Goal: Transaction & Acquisition: Download file/media

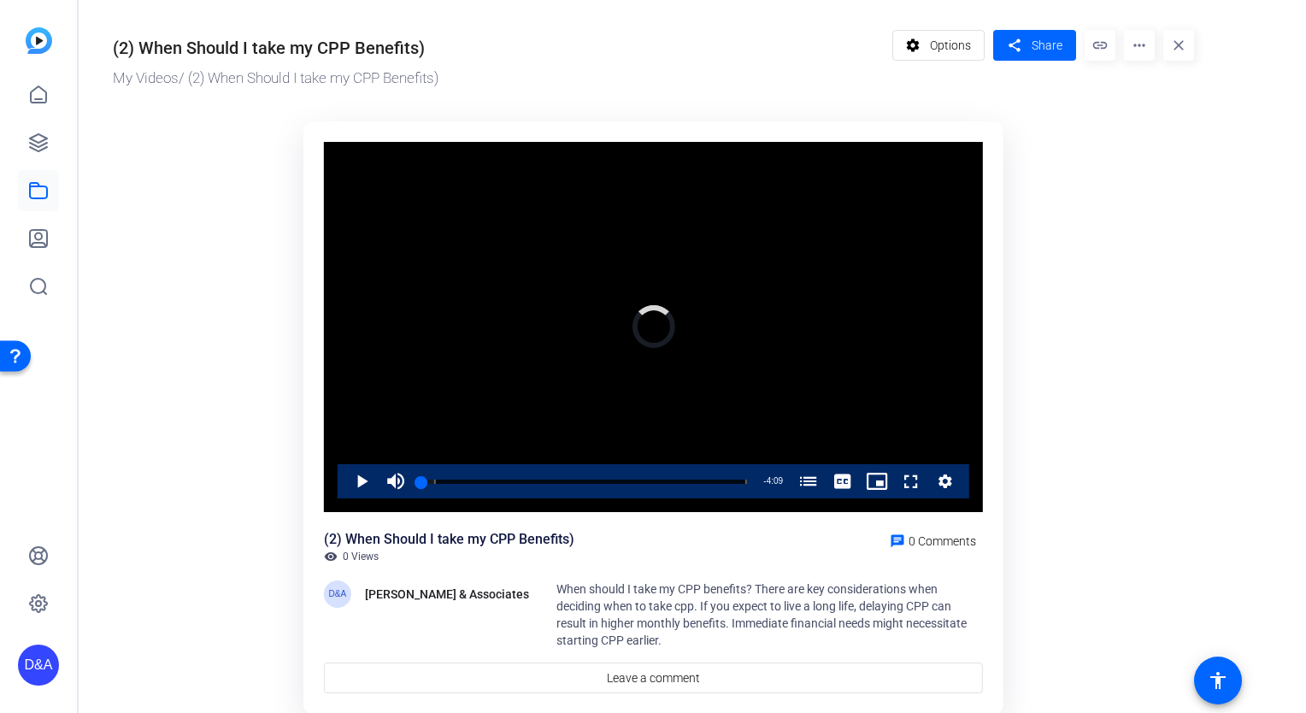
drag, startPoint x: 417, startPoint y: 484, endPoint x: 320, endPoint y: 484, distance: 96.6
click at [320, 484] on div "Video Player is loading. Play Video Play Mute Current Time 0:00 / Duration 4:09…" at bounding box center [653, 417] width 700 height 593
click at [344, 480] on span "Video Player" at bounding box center [344, 481] width 0 height 34
drag, startPoint x: 419, startPoint y: 484, endPoint x: 324, endPoint y: 484, distance: 94.9
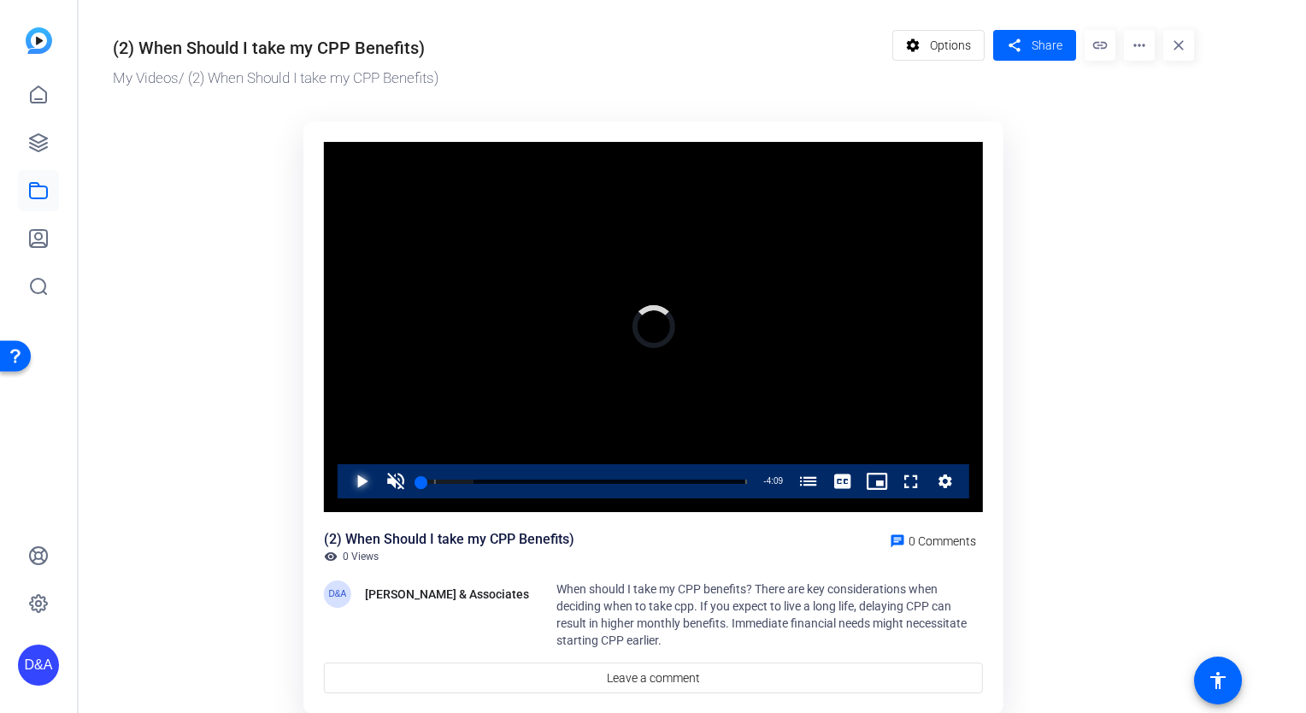
click at [324, 484] on div "Video Player is loading. Play Video Play Unmute 0% Current Time 0:00 / Duration…" at bounding box center [653, 327] width 659 height 371
click at [393, 480] on span "Video Player" at bounding box center [396, 481] width 34 height 34
drag, startPoint x: 453, startPoint y: 481, endPoint x: 496, endPoint y: 484, distance: 42.8
click at [496, 484] on div "Play Mute 100% Current Time 0:00 / Duration 4:09 Loaded : 16.02% 0:00 0:00 Choo…" at bounding box center [653, 481] width 631 height 34
click at [894, 480] on span "Video Player" at bounding box center [894, 481] width 0 height 34
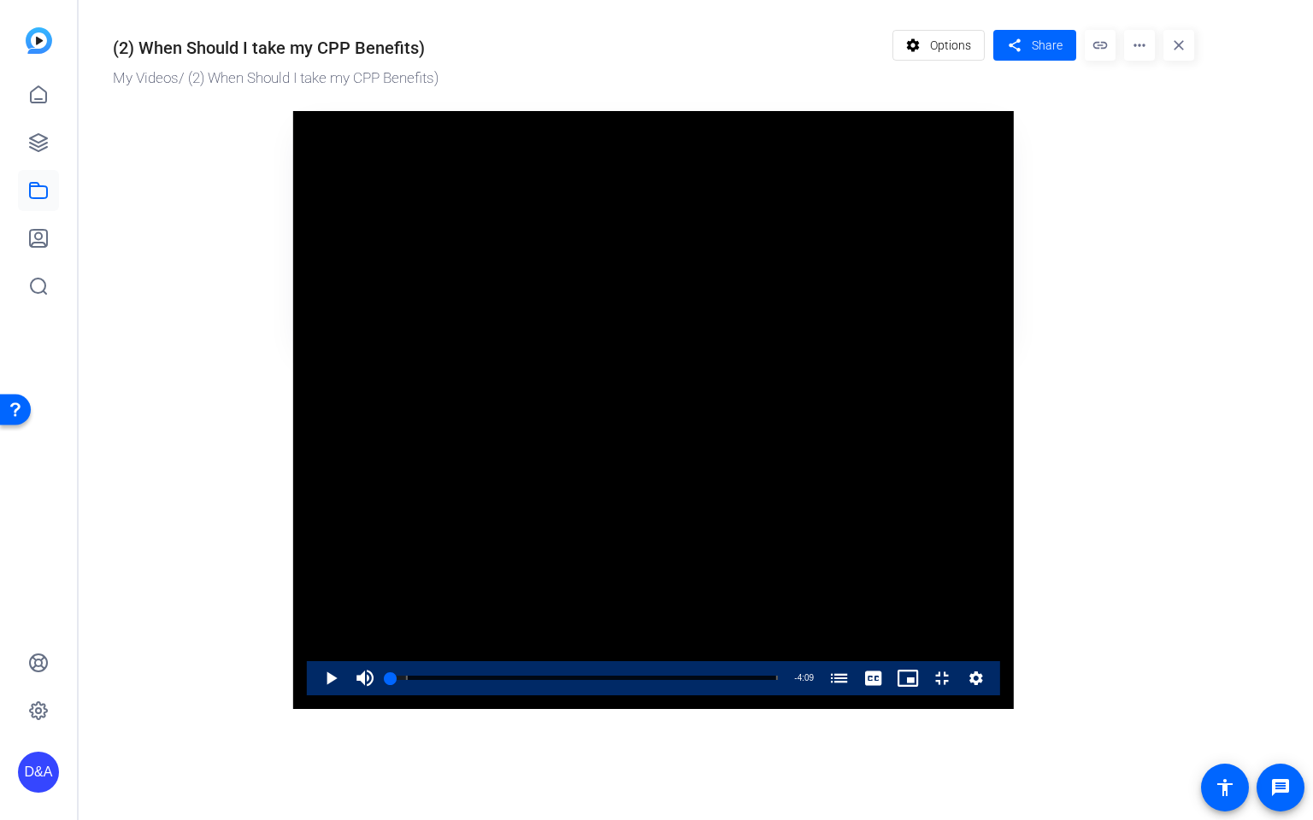
click at [984, 689] on icon "Video Player" at bounding box center [975, 678] width 17 height 21
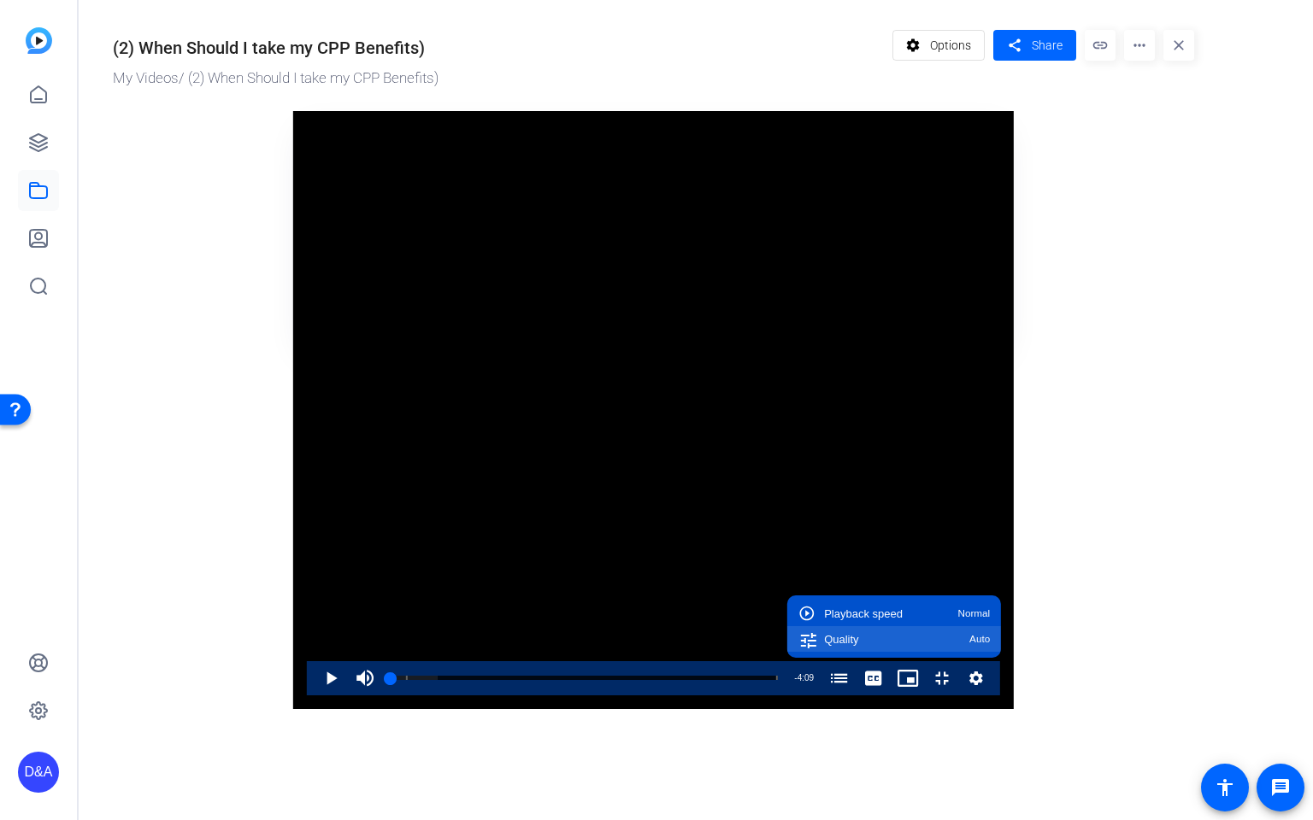
click at [990, 645] on div "Quality Auto" at bounding box center [907, 639] width 166 height 11
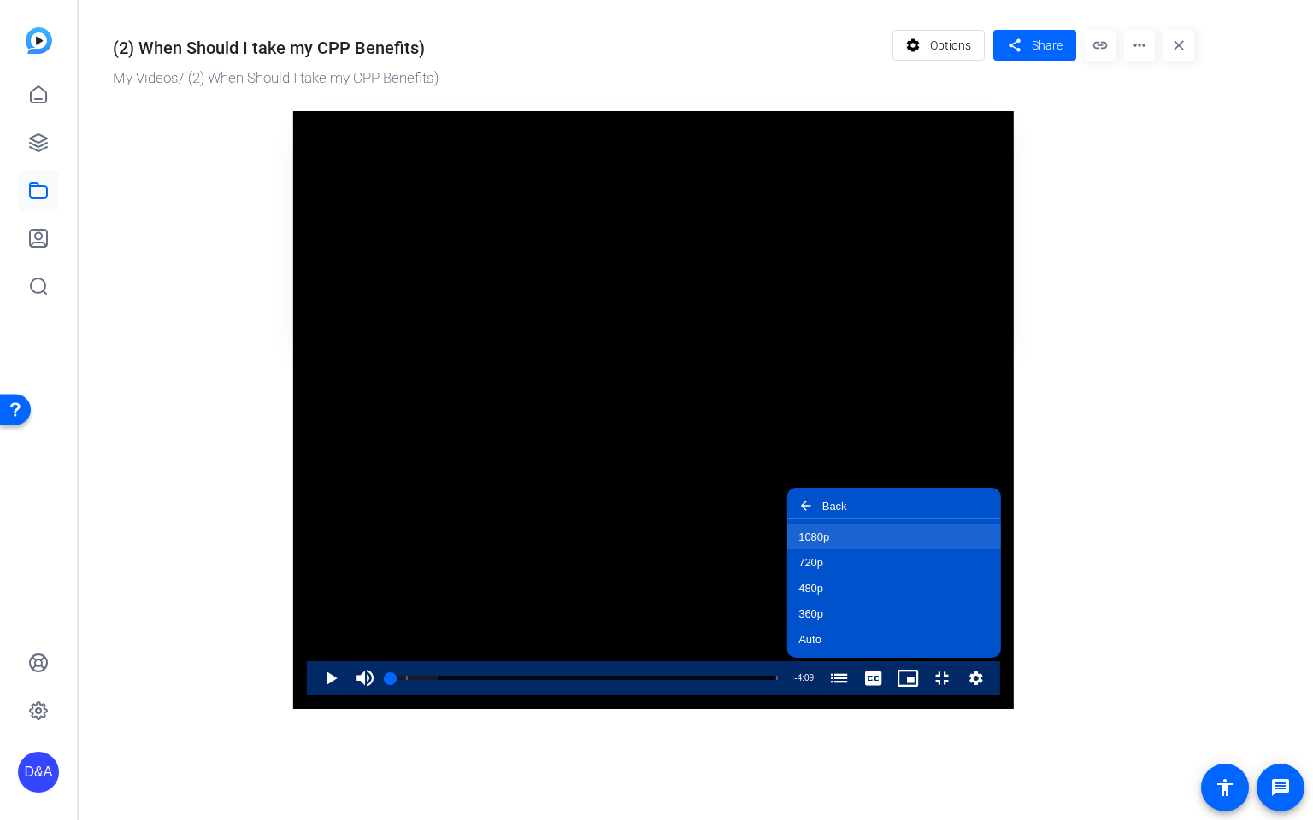
click at [829, 543] on span "1080p" at bounding box center [813, 537] width 31 height 11
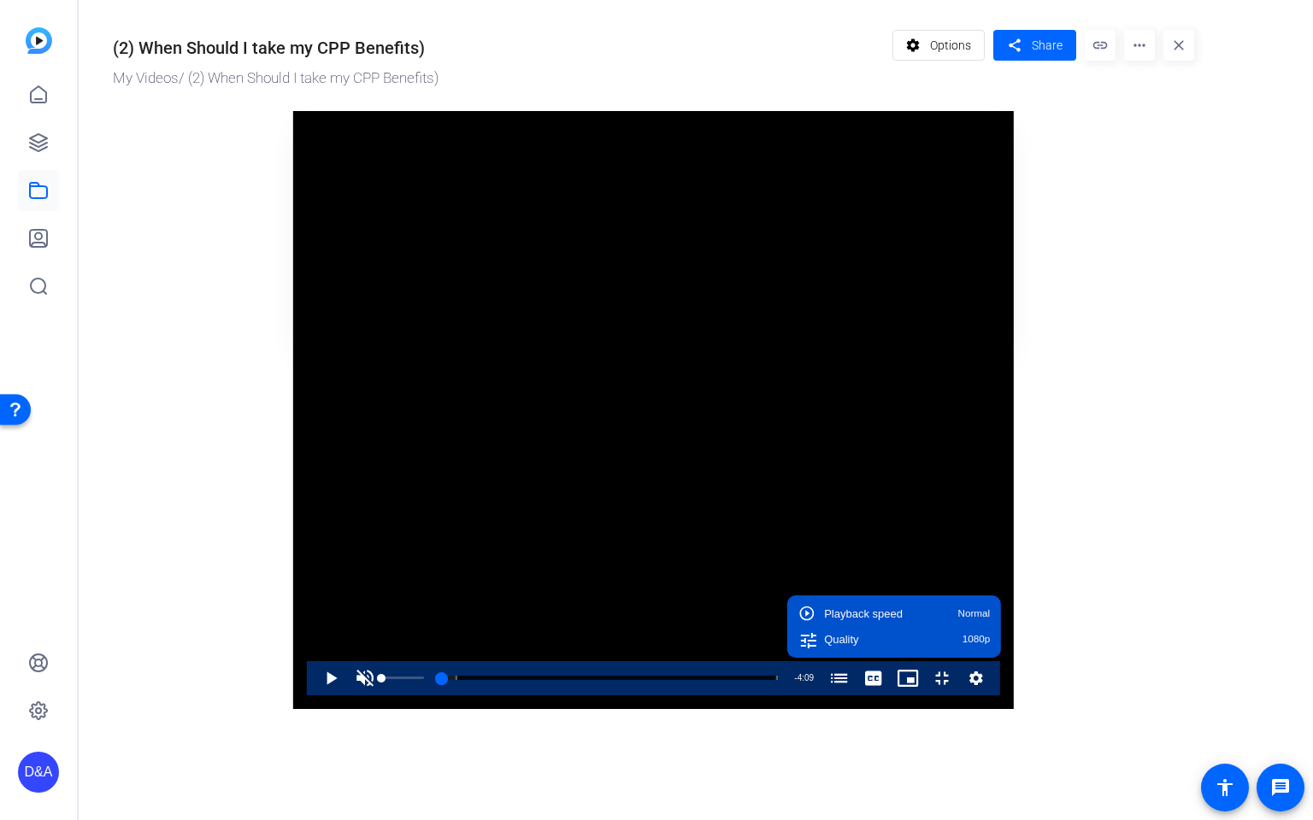
drag, startPoint x: 96, startPoint y: 788, endPoint x: 26, endPoint y: 794, distance: 70.3
click at [307, 696] on div "Play Unmute 0% Current Time 0:00 / Duration 4:09 Loaded : 4.47% 0:00 0:00 Choos…" at bounding box center [653, 678] width 693 height 34
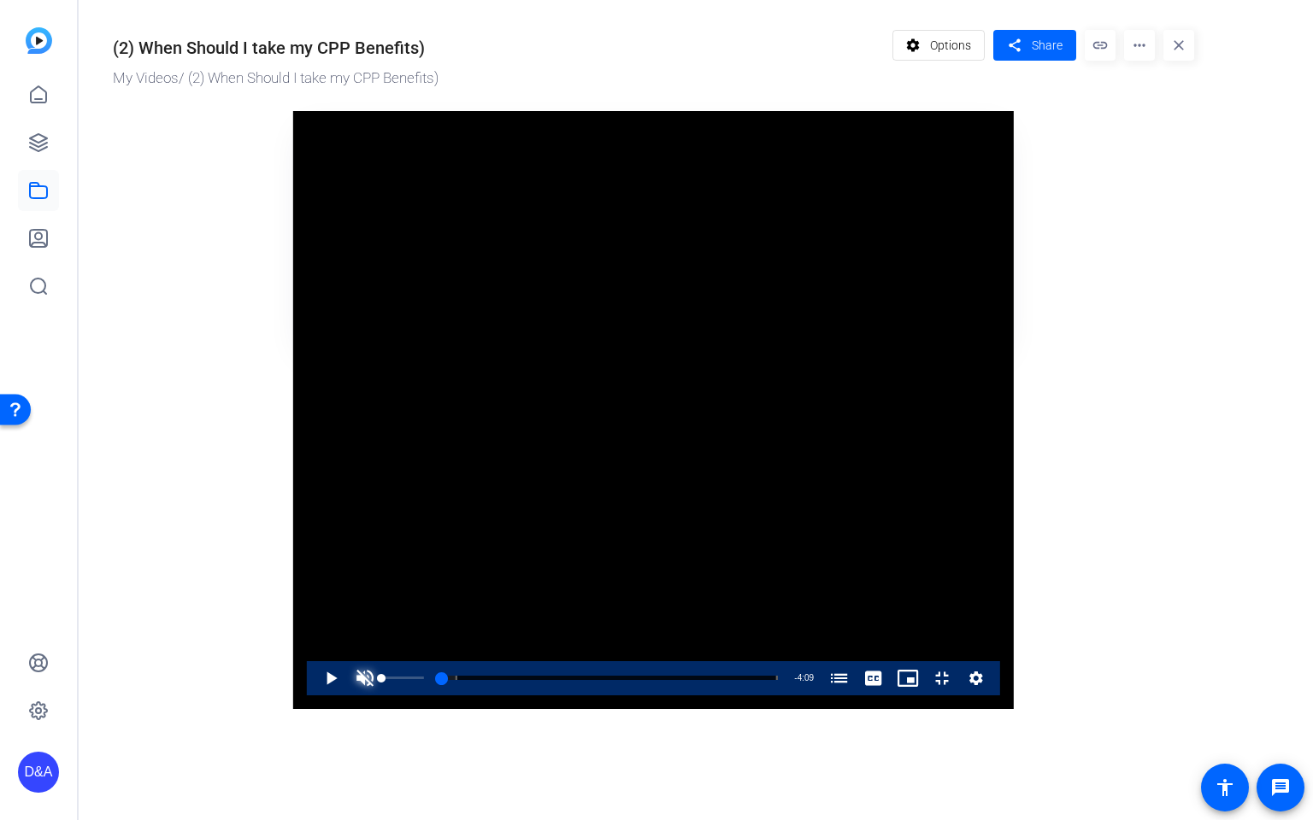
click at [348, 696] on span "Video Player" at bounding box center [365, 678] width 34 height 34
click at [314, 696] on span "Video Player" at bounding box center [314, 678] width 0 height 34
click at [983, 685] on icon "Video Player" at bounding box center [976, 679] width 14 height 14
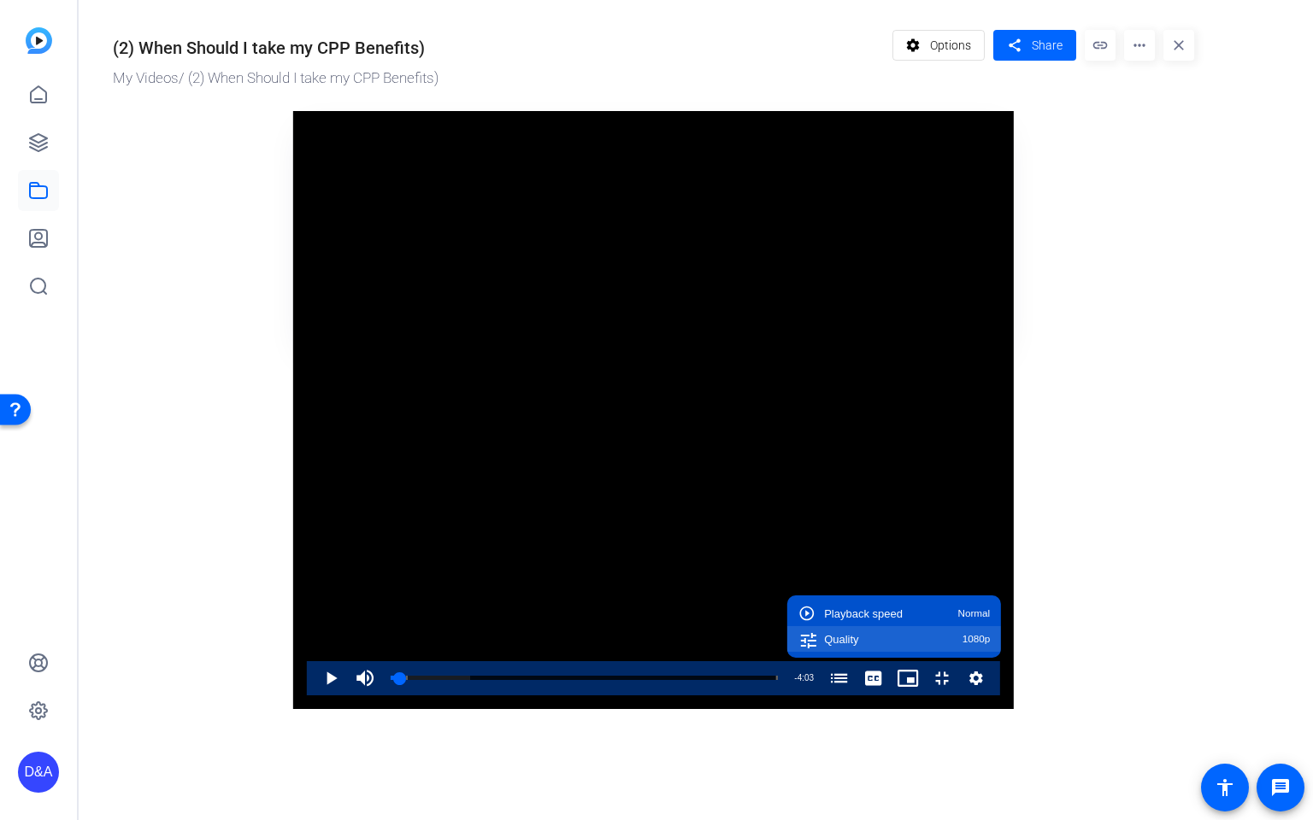
click at [990, 644] on span "1080p" at bounding box center [976, 639] width 28 height 10
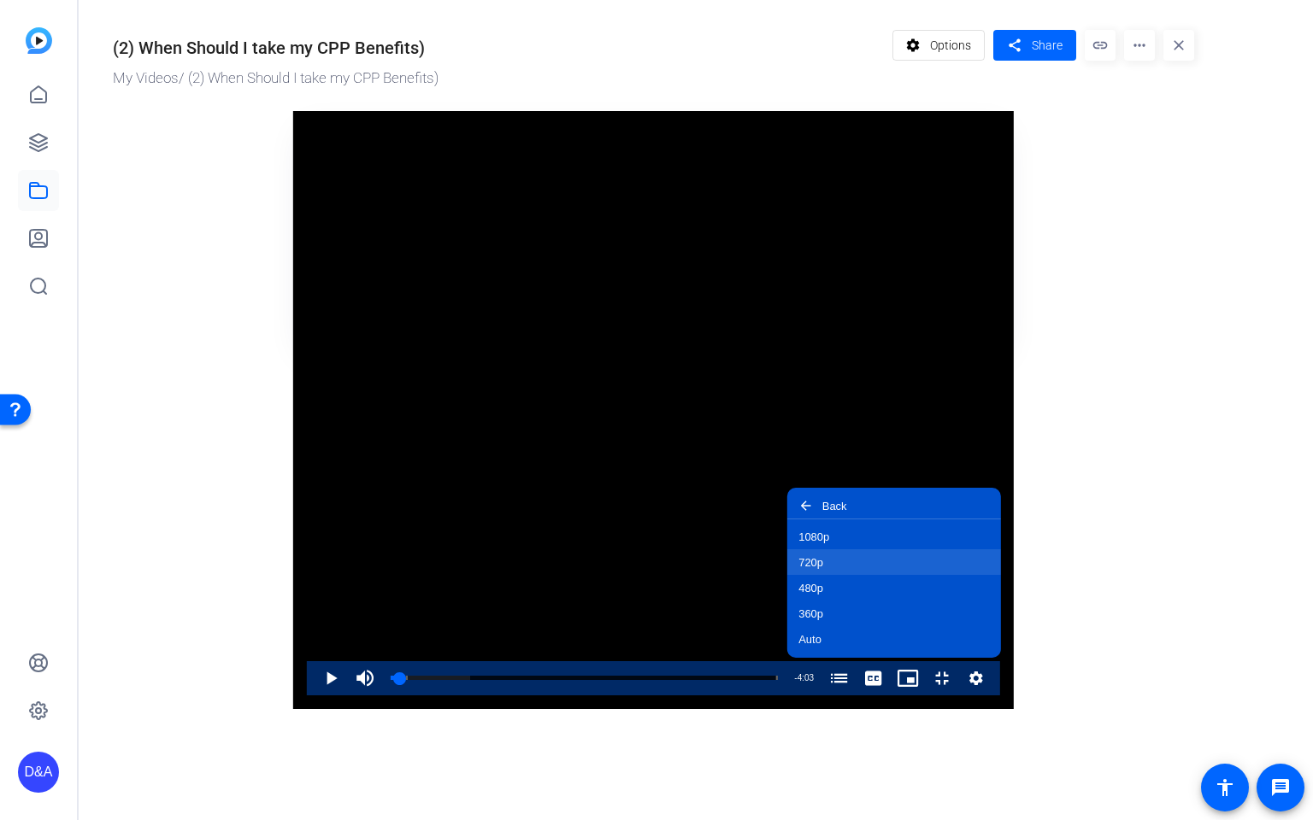
click at [1001, 575] on button "720p" at bounding box center [894, 562] width 214 height 26
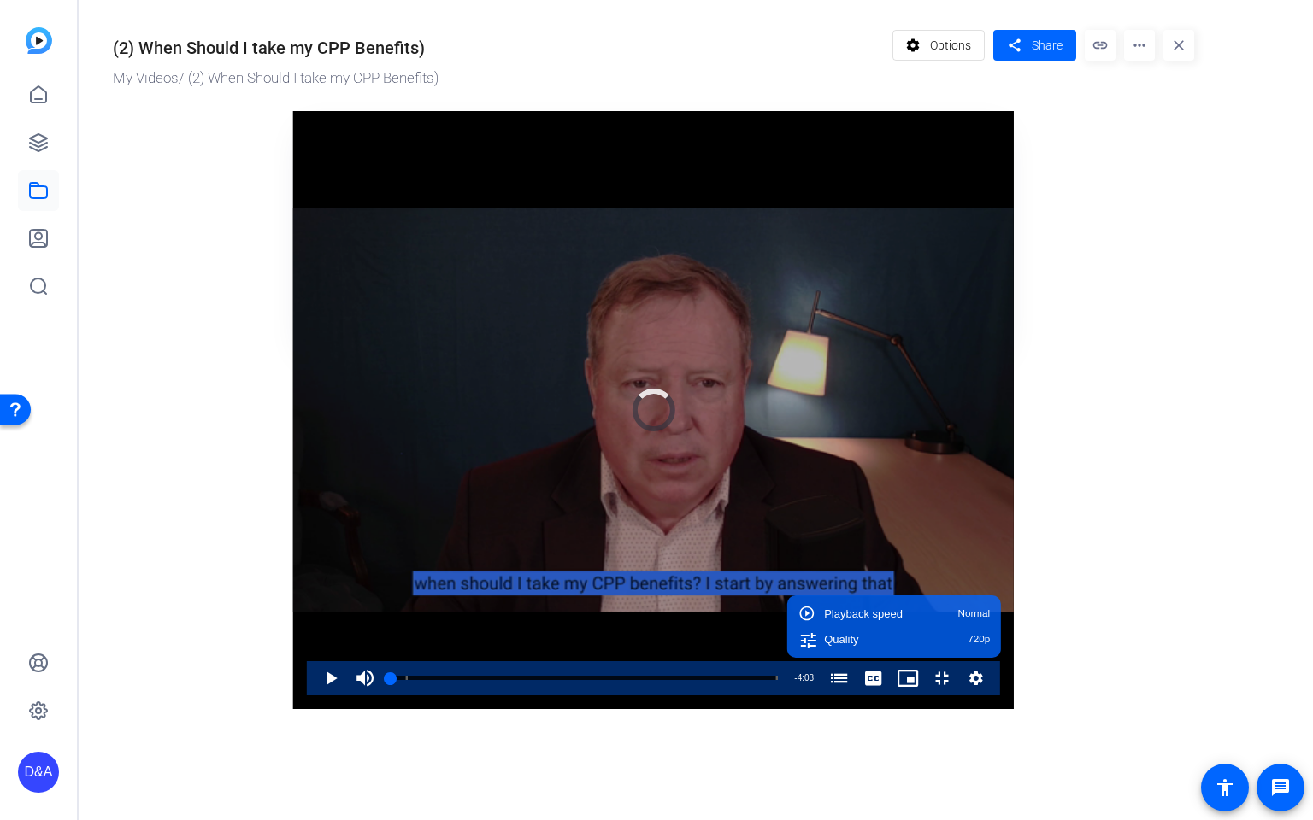
drag, startPoint x: 97, startPoint y: 790, endPoint x: 0, endPoint y: 799, distance: 97.0
click at [293, 709] on div "Video Player is loading. Play Video Play Mute 0% Current Time 0:06 / Duration 4…" at bounding box center [653, 410] width 720 height 598
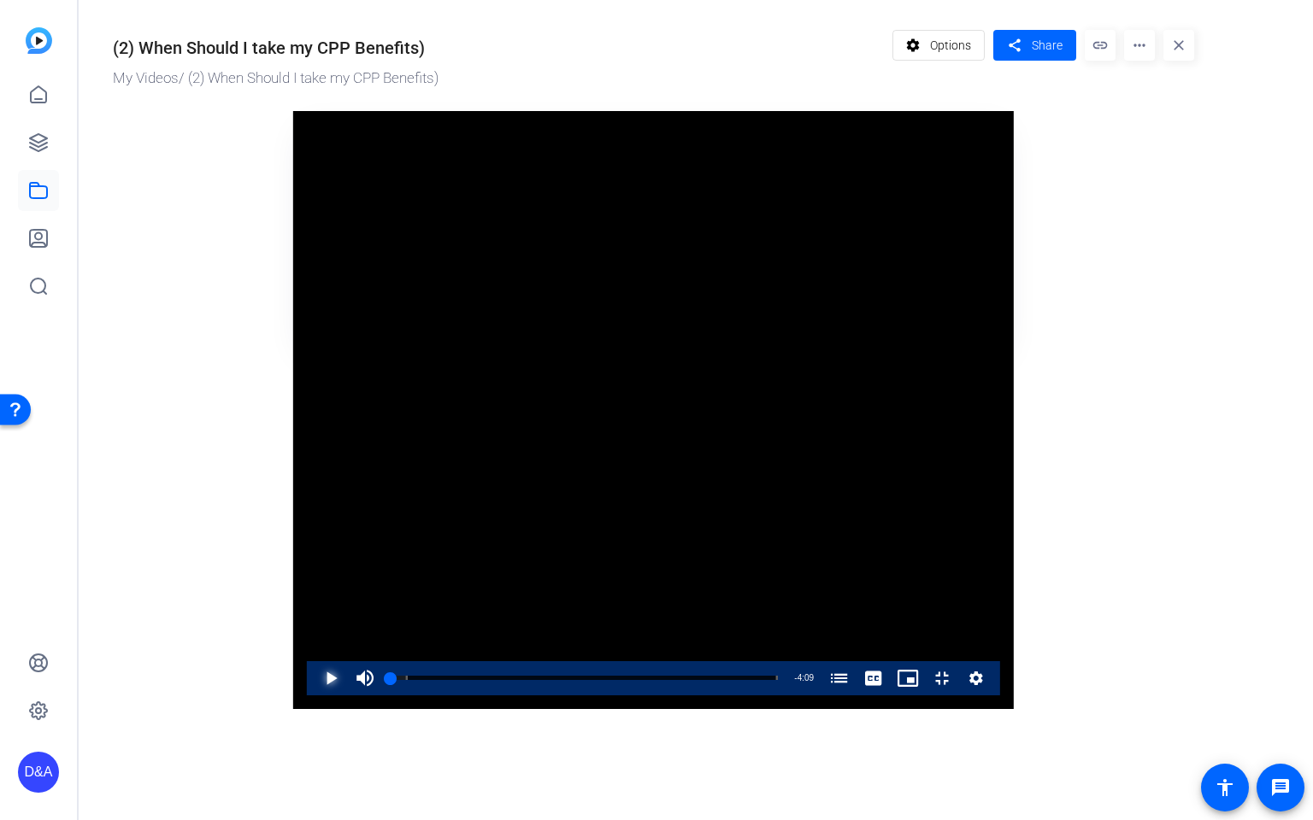
click at [314, 696] on span "Video Player" at bounding box center [314, 678] width 0 height 34
click at [984, 689] on icon "Video Player" at bounding box center [975, 678] width 17 height 21
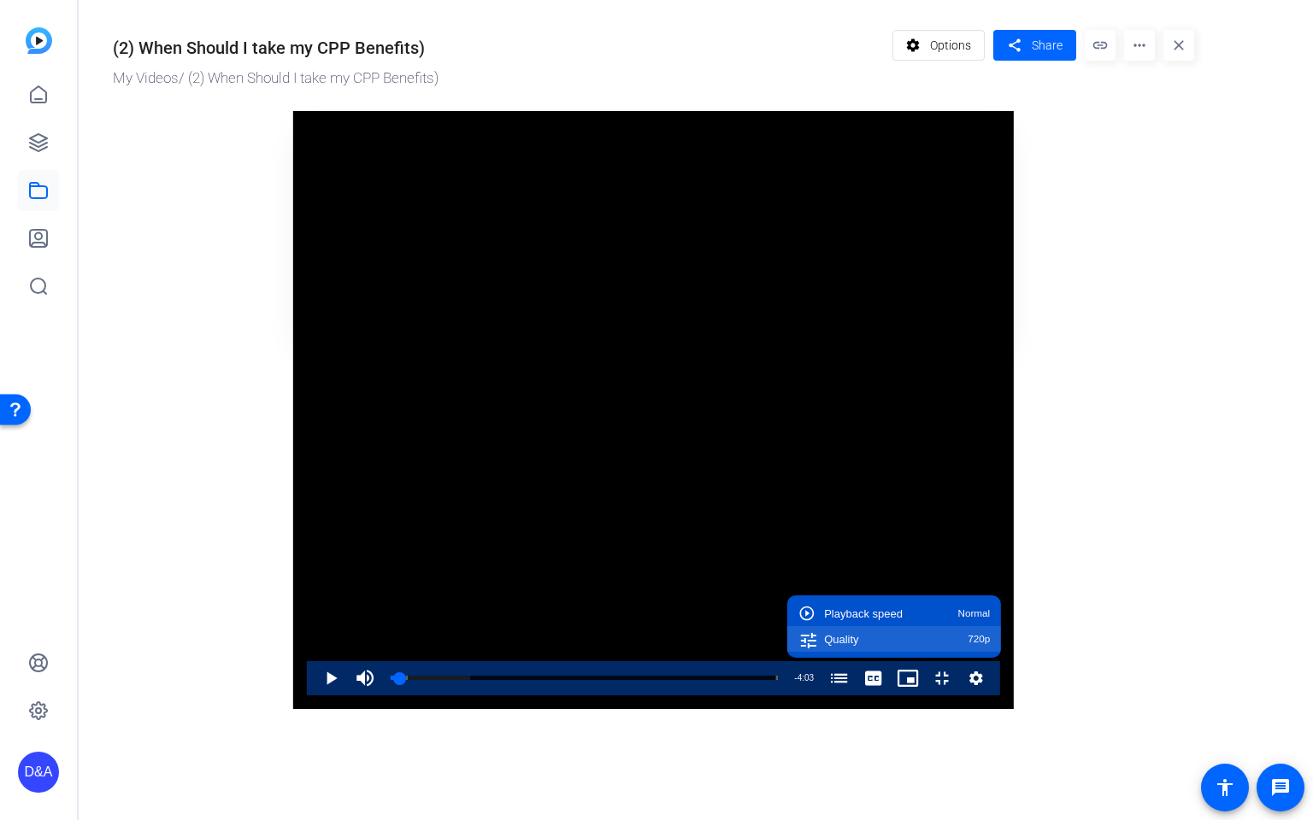
click at [990, 645] on div "Quality 720p" at bounding box center [907, 639] width 166 height 11
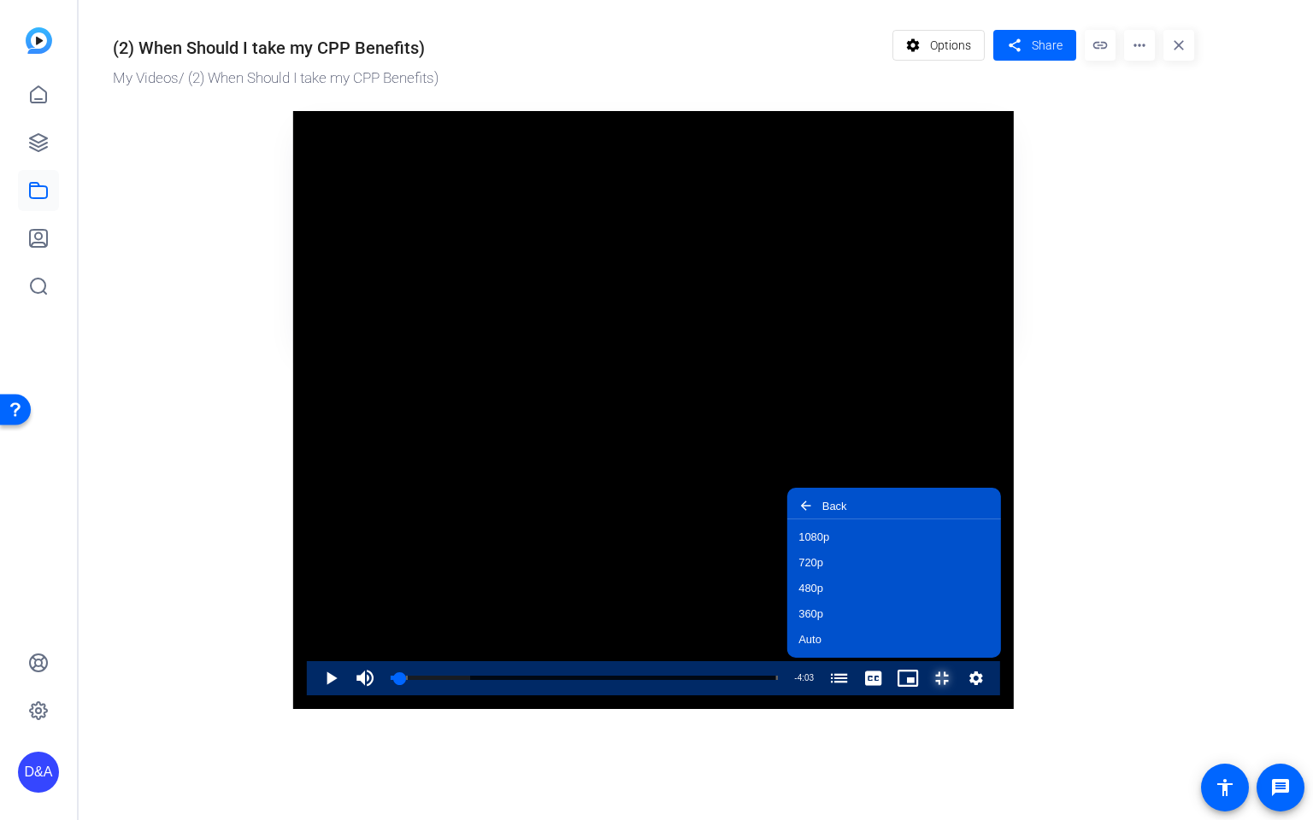
click at [925, 696] on span "Video Player" at bounding box center [925, 678] width 0 height 34
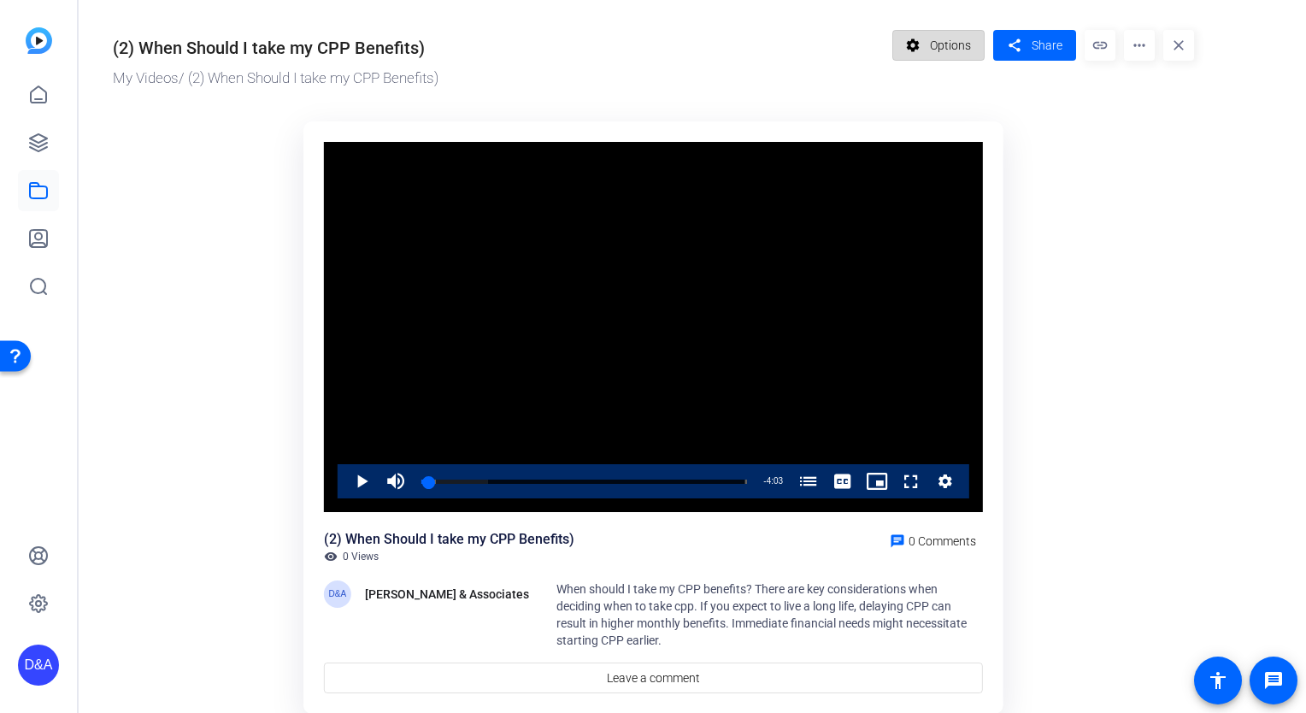
click at [949, 39] on span "Options" at bounding box center [950, 45] width 41 height 32
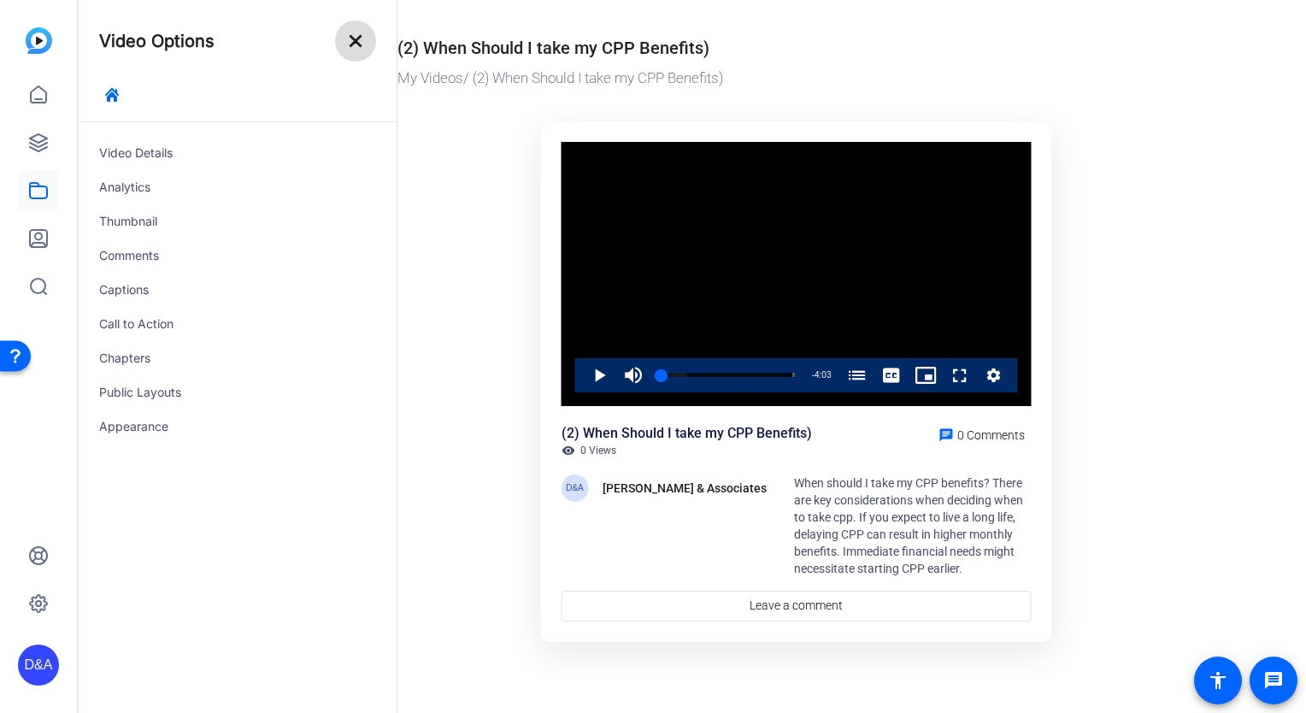
click at [350, 34] on mat-icon "close" at bounding box center [355, 41] width 21 height 21
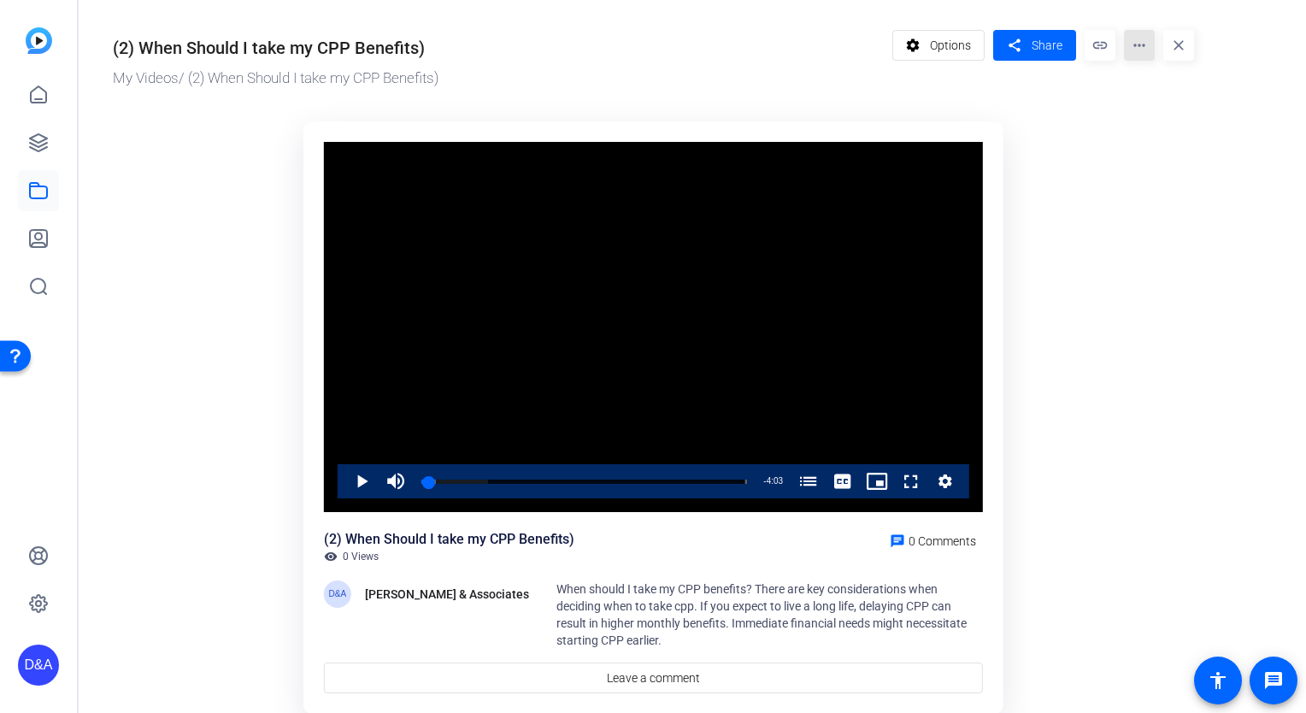
click at [1139, 34] on mat-icon "more_horiz" at bounding box center [1139, 45] width 31 height 31
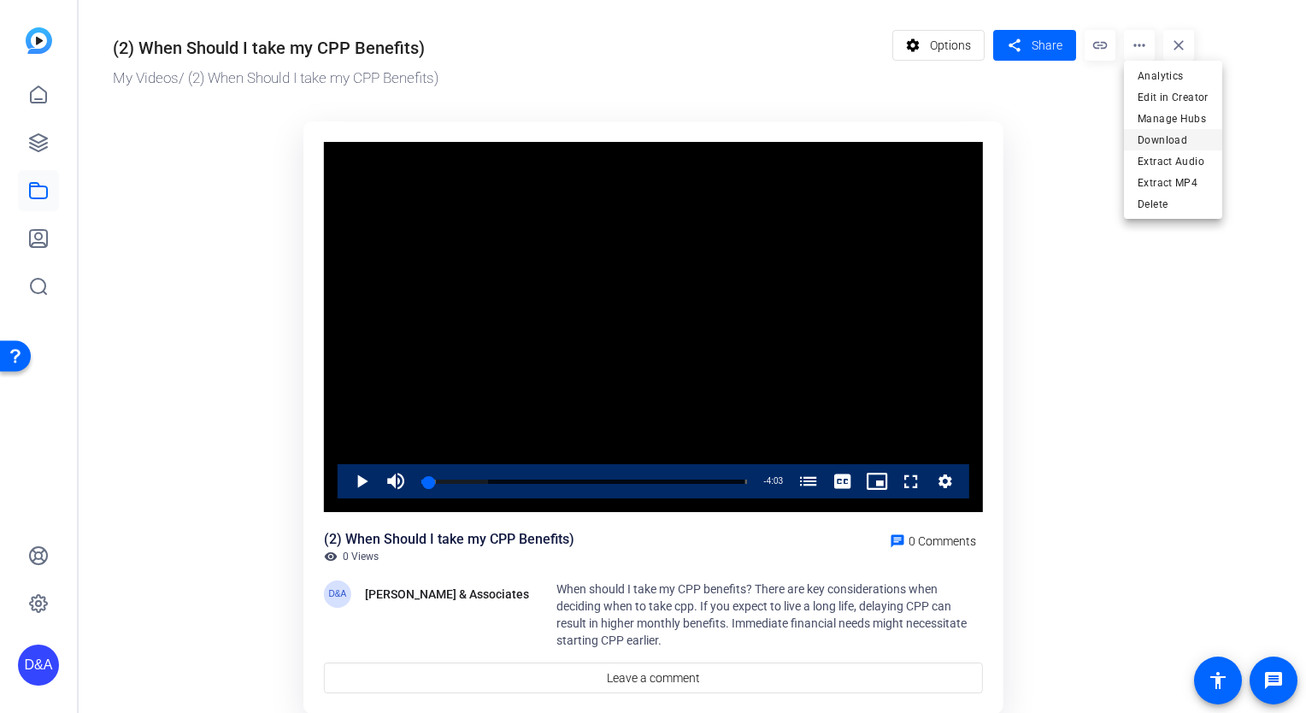
click at [1174, 145] on span "Download" at bounding box center [1172, 140] width 71 height 21
